Goal: Navigation & Orientation: Go to known website

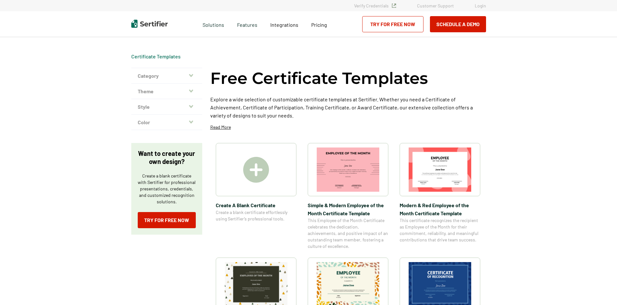
click at [254, 175] on img at bounding box center [256, 170] width 26 height 26
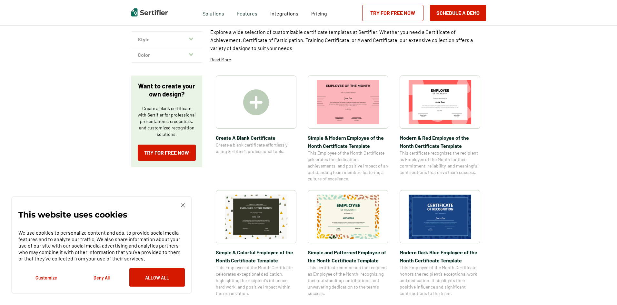
scroll to position [68, 0]
click at [161, 277] on button "Allow All" at bounding box center [156, 277] width 55 height 18
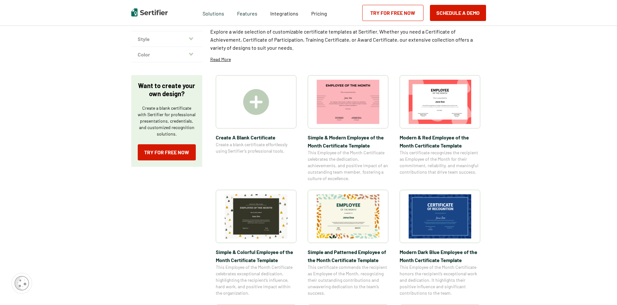
click at [258, 102] on img at bounding box center [256, 102] width 26 height 26
